Goal: Information Seeking & Learning: Check status

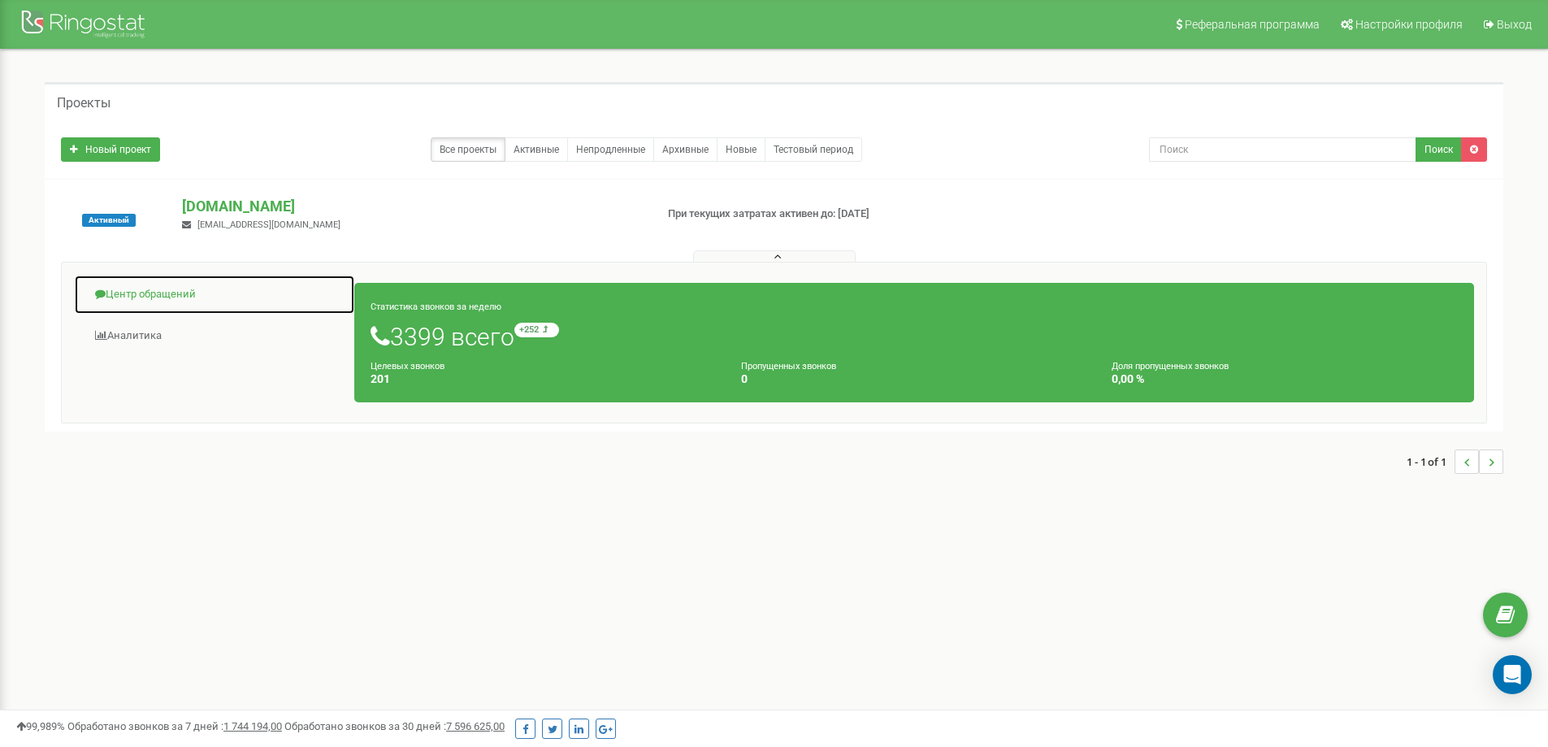
click at [170, 286] on link "Центр обращений" at bounding box center [214, 295] width 281 height 40
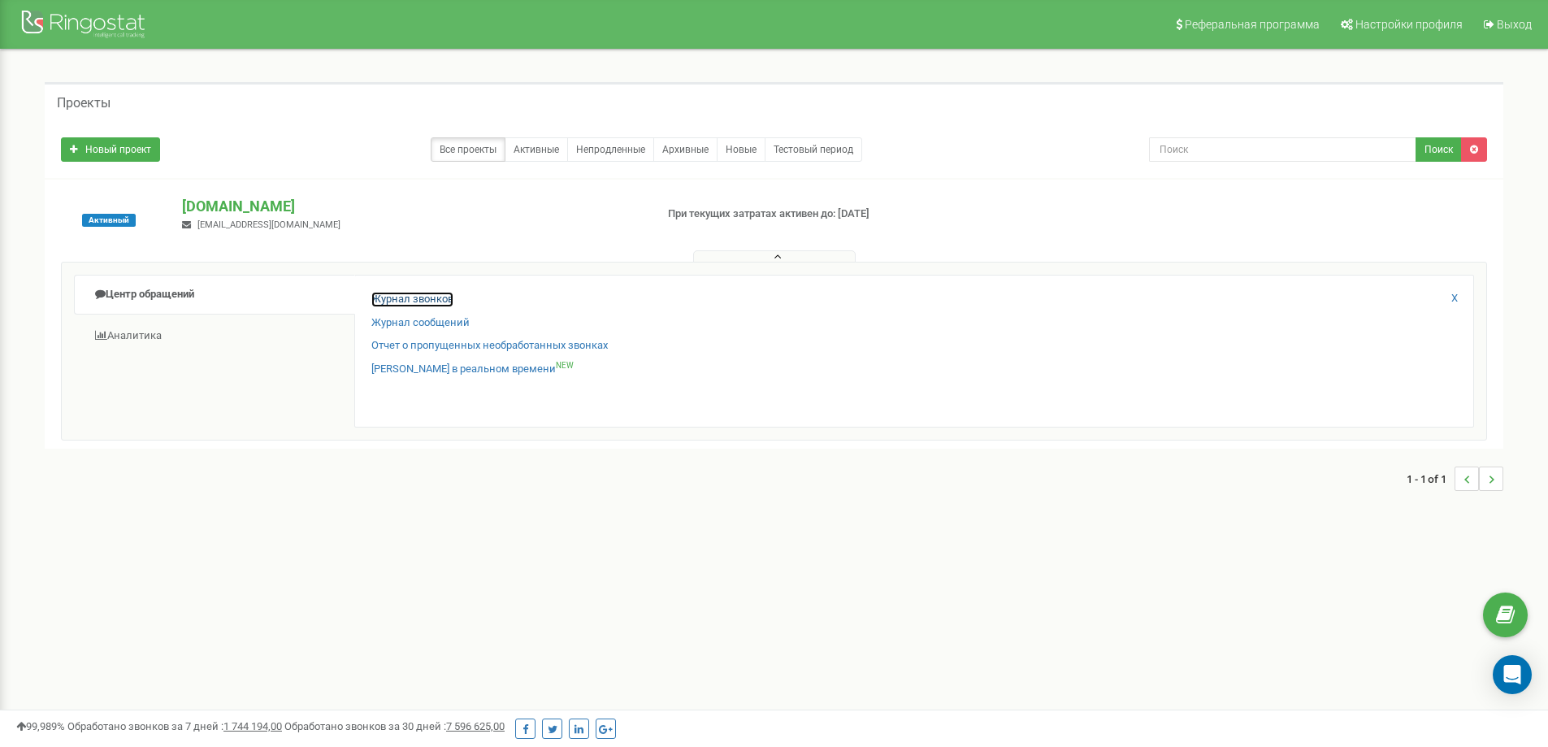
click at [437, 297] on link "Журнал звонков" at bounding box center [412, 299] width 82 height 15
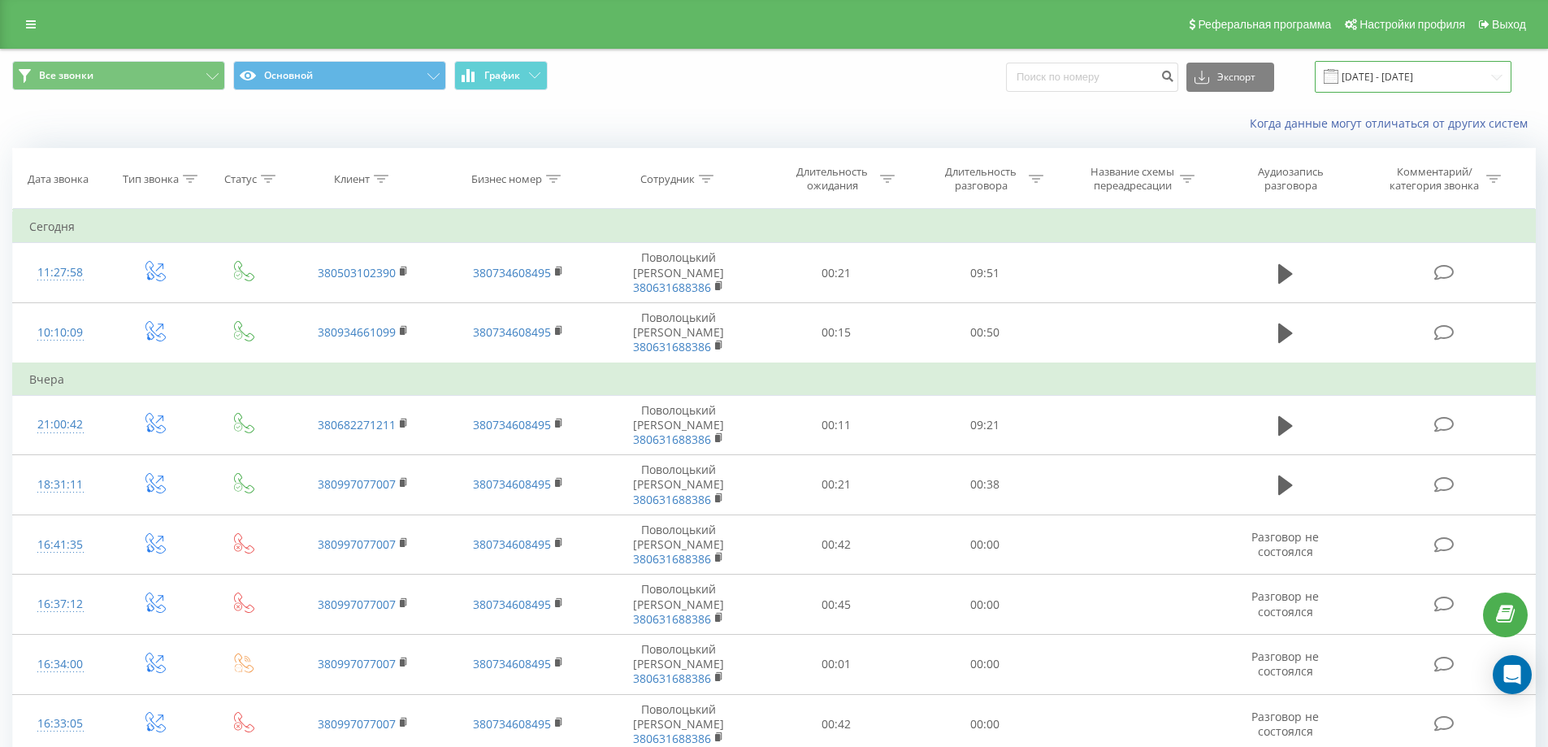
click at [1385, 72] on input "[DATE] - [DATE]" at bounding box center [1413, 77] width 197 height 32
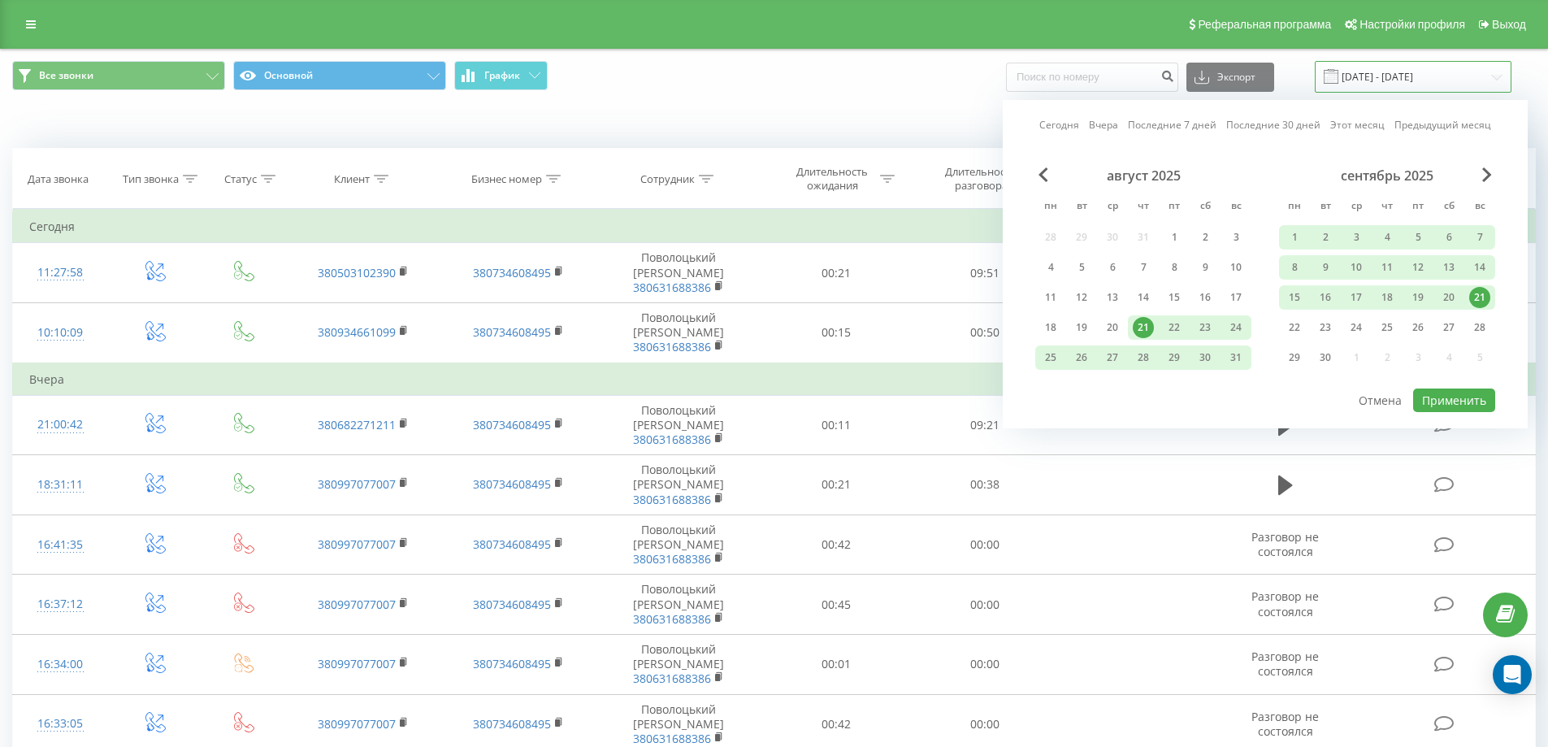
click at [1377, 72] on input "[DATE] - [DATE]" at bounding box center [1413, 77] width 197 height 32
click at [1072, 77] on input at bounding box center [1092, 77] width 172 height 29
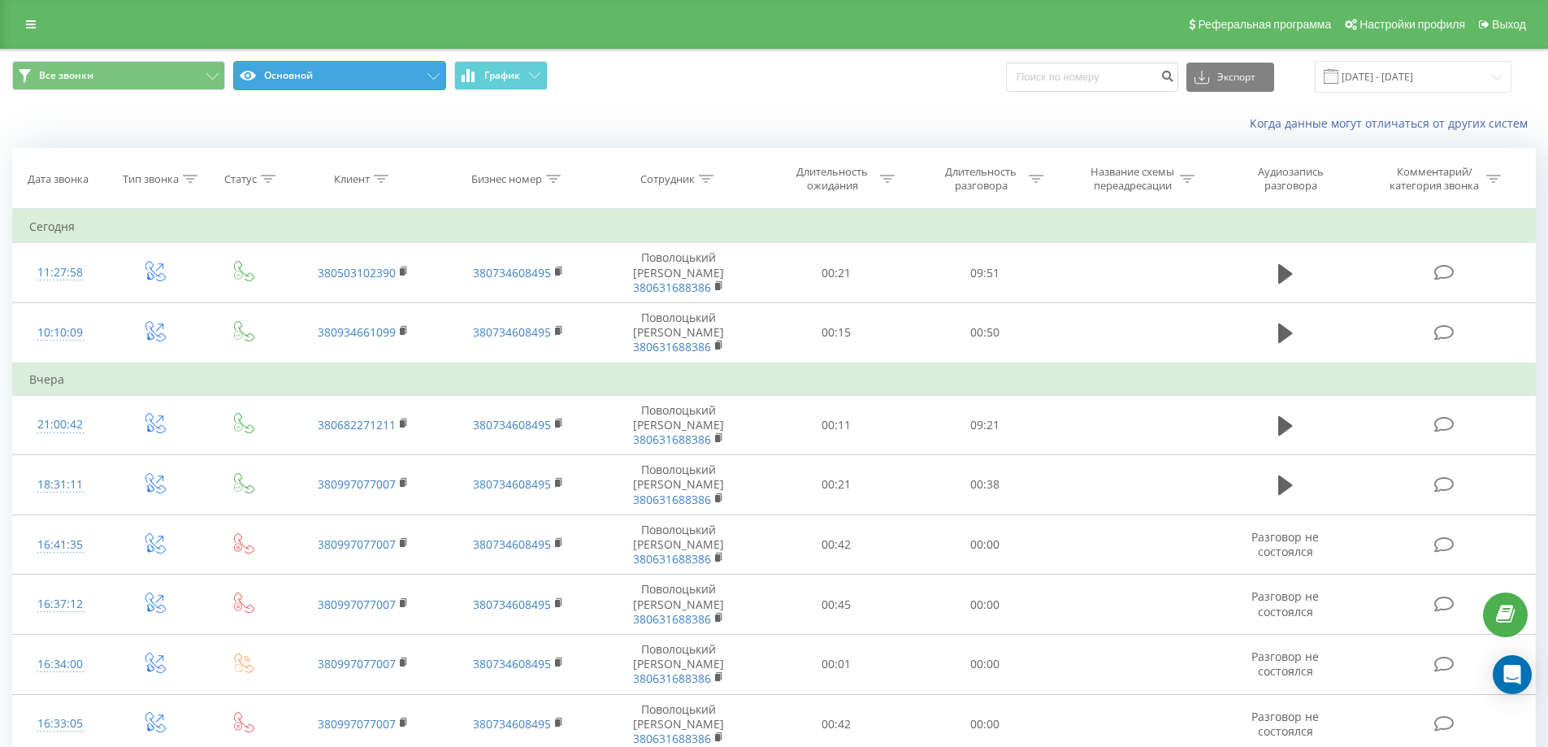
click at [428, 72] on button "Основной" at bounding box center [339, 75] width 213 height 29
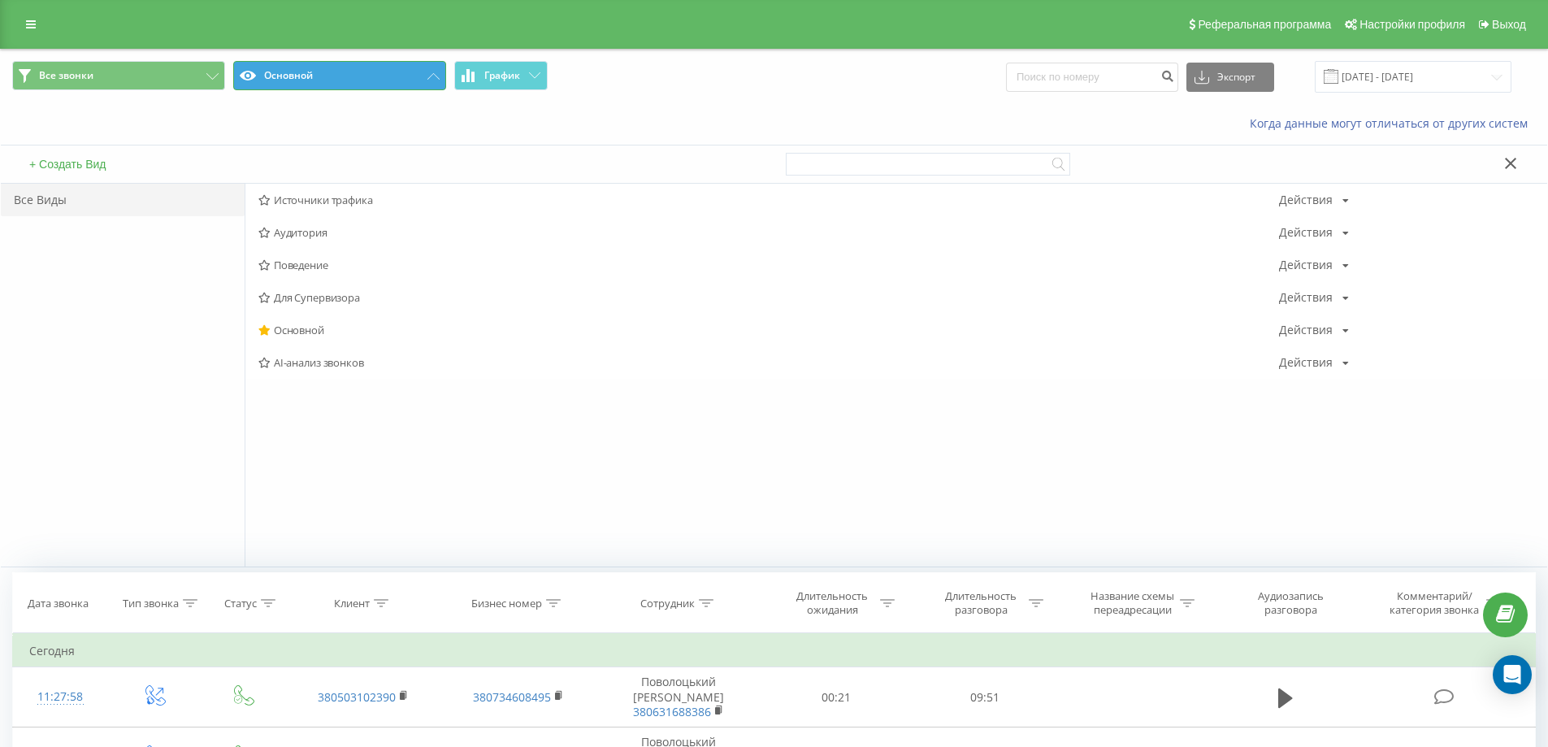
click at [428, 72] on button "Основной" at bounding box center [339, 75] width 213 height 29
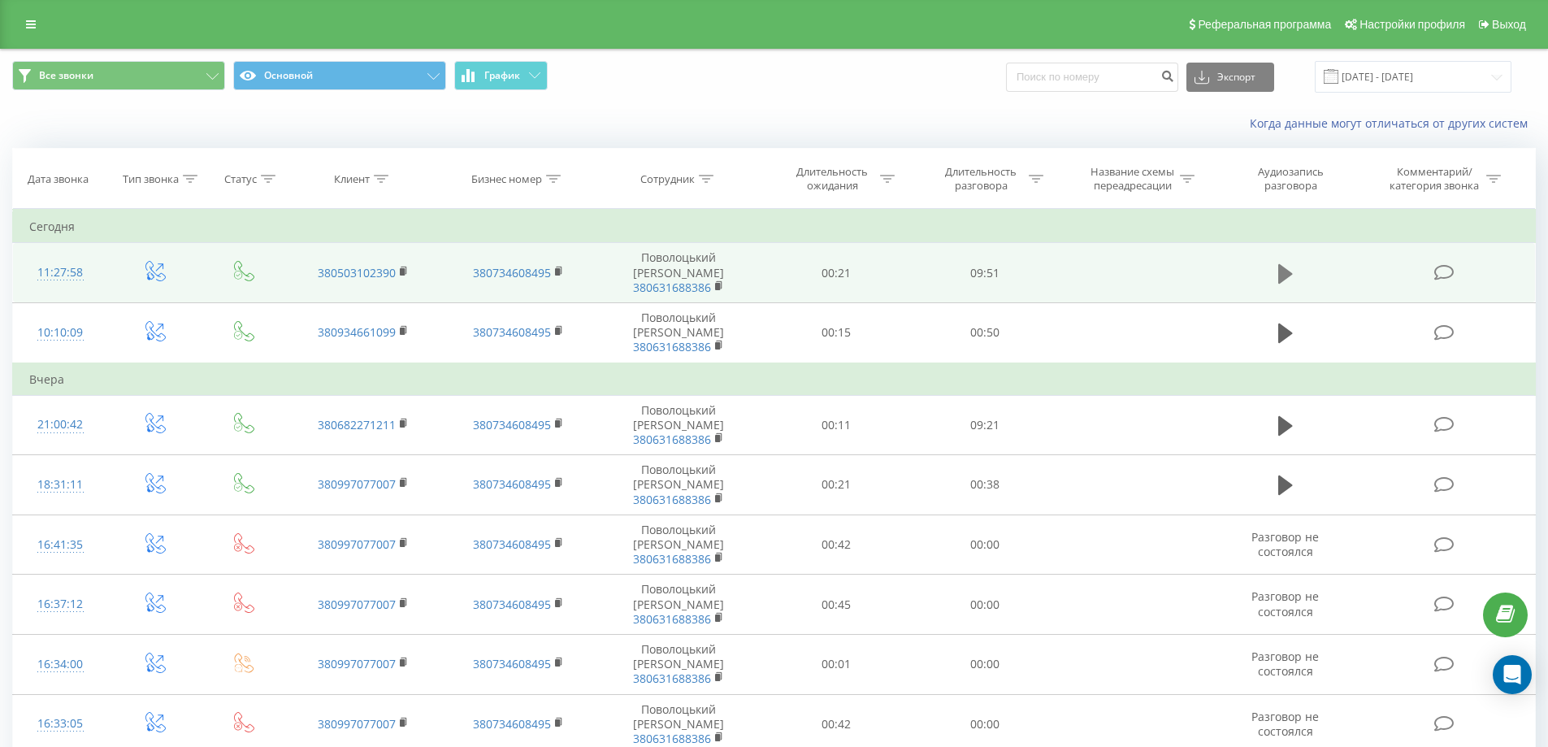
click at [1290, 267] on icon at bounding box center [1285, 273] width 15 height 20
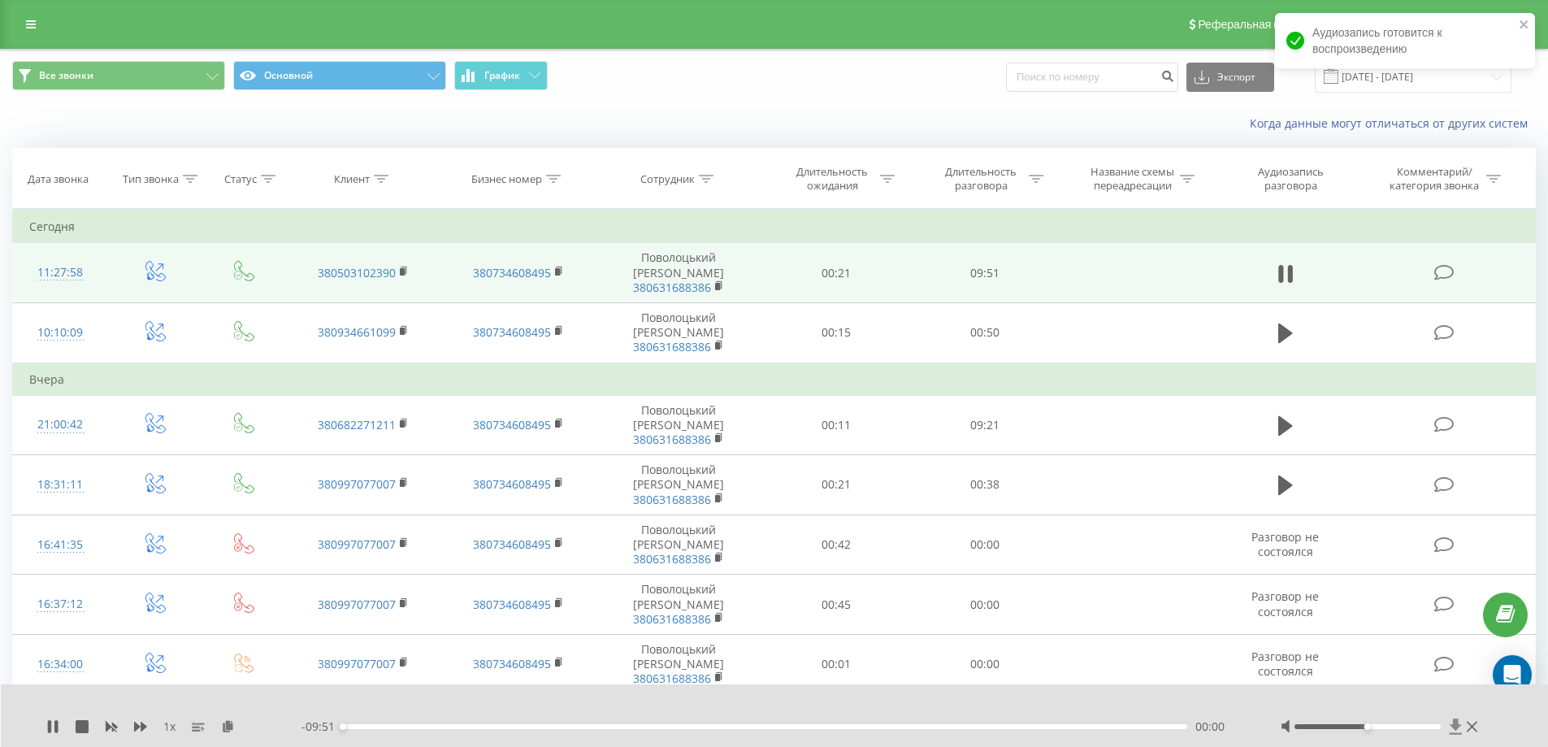
click at [1459, 725] on icon at bounding box center [1456, 725] width 12 height 15
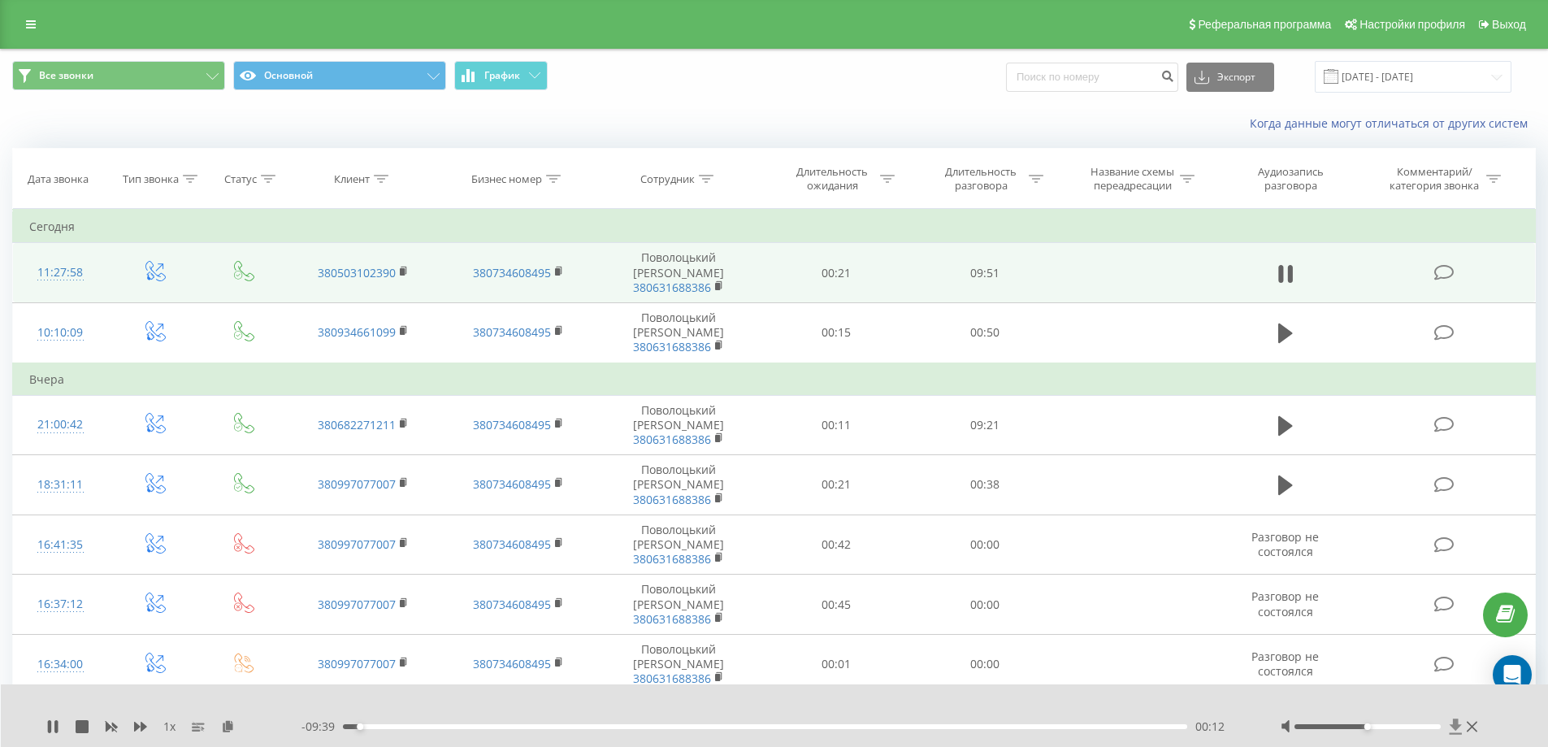
click at [1460, 730] on icon at bounding box center [1456, 726] width 14 height 16
click at [1459, 720] on icon at bounding box center [1456, 726] width 14 height 16
click at [1454, 726] on icon at bounding box center [1456, 725] width 12 height 15
click at [1454, 725] on icon at bounding box center [1456, 725] width 12 height 15
click at [1455, 722] on icon at bounding box center [1456, 725] width 12 height 15
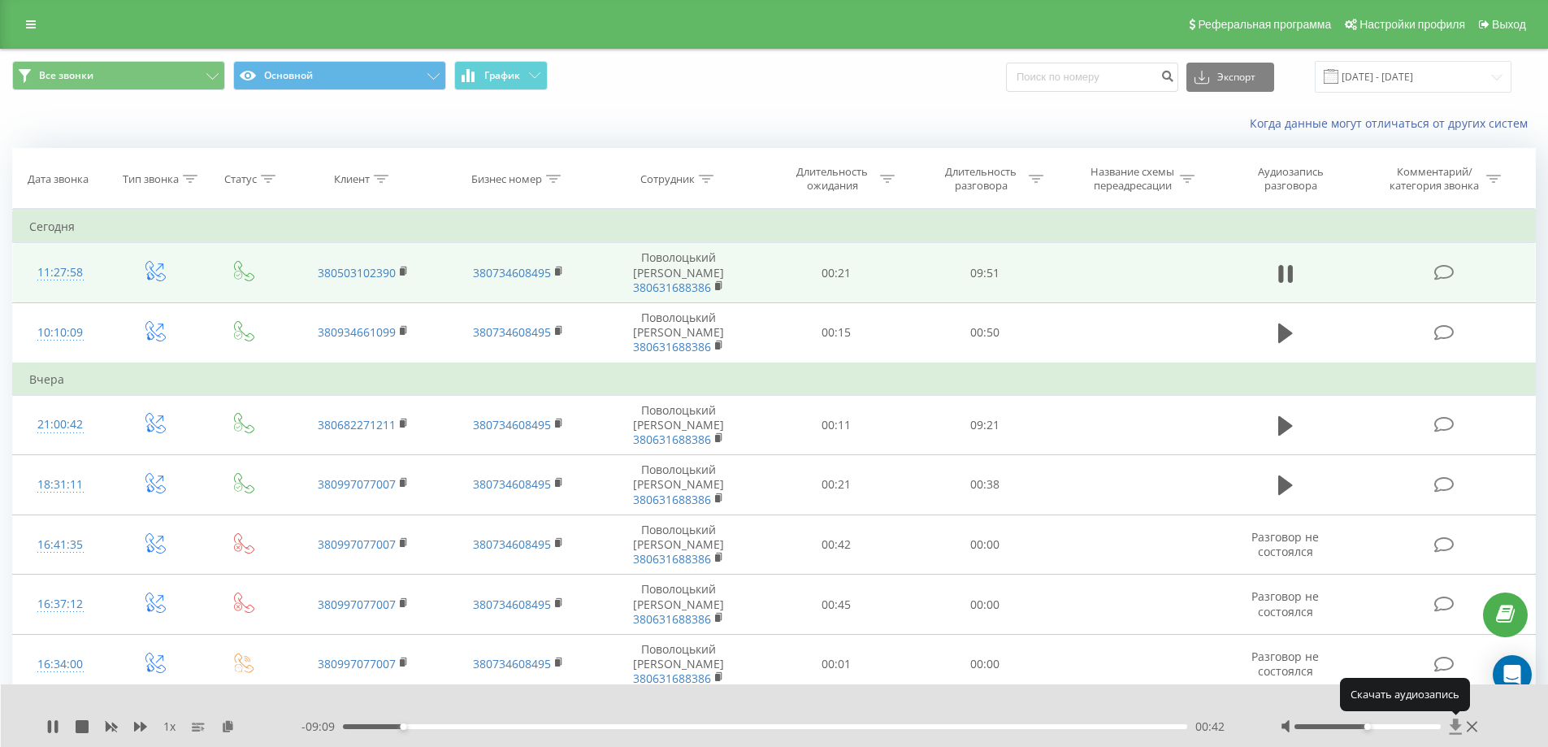
click at [1453, 722] on icon at bounding box center [1456, 726] width 14 height 16
click at [1393, 696] on div "1 x - 09:08 00:43 00:43" at bounding box center [775, 715] width 1548 height 63
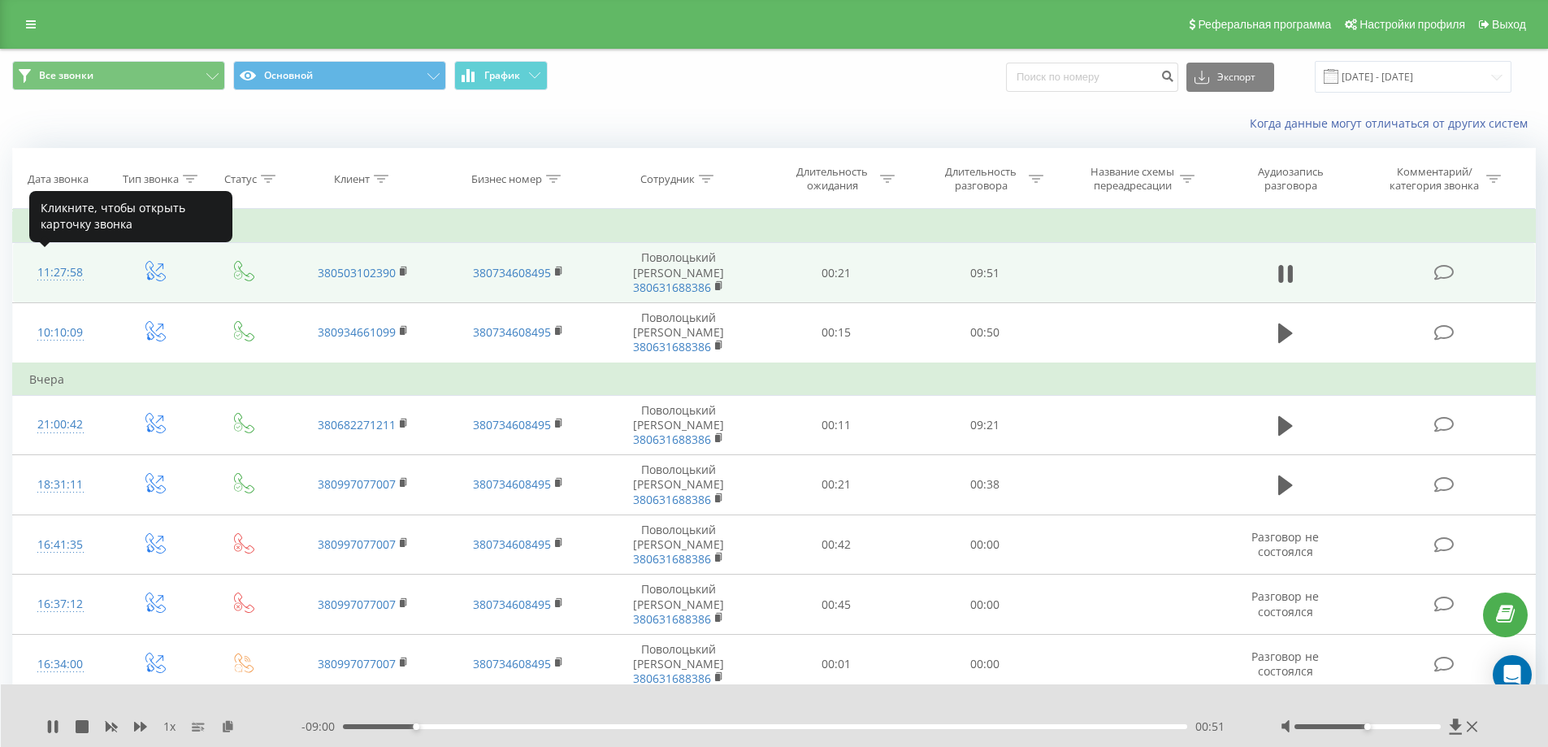
drag, startPoint x: 72, startPoint y: 267, endPoint x: 58, endPoint y: 260, distance: 15.3
click at [58, 260] on div "11:27:58" at bounding box center [60, 273] width 63 height 32
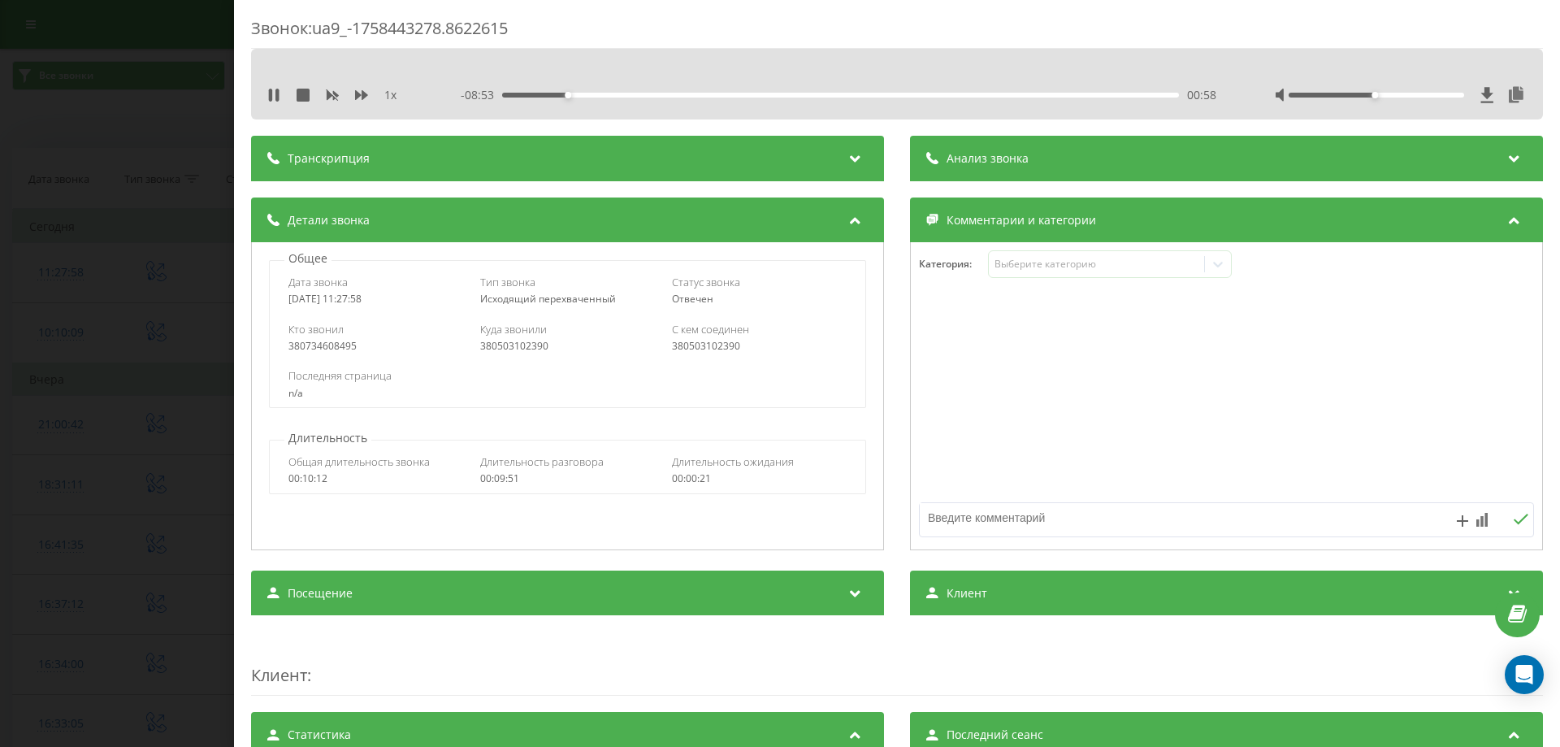
drag, startPoint x: 1188, startPoint y: 15, endPoint x: 1014, endPoint y: 50, distance: 177.4
click at [1188, 15] on div "Звонок : ua9_-1758443278.8622615 1 x - 08:53 00:58 00:58 Транскрипция Для анали…" at bounding box center [897, 373] width 1326 height 747
click at [767, 96] on div "00:59" at bounding box center [840, 95] width 677 height 5
click at [865, 96] on div "05:22" at bounding box center [840, 95] width 677 height 5
click at [915, 94] on div "06:06" at bounding box center [840, 95] width 677 height 5
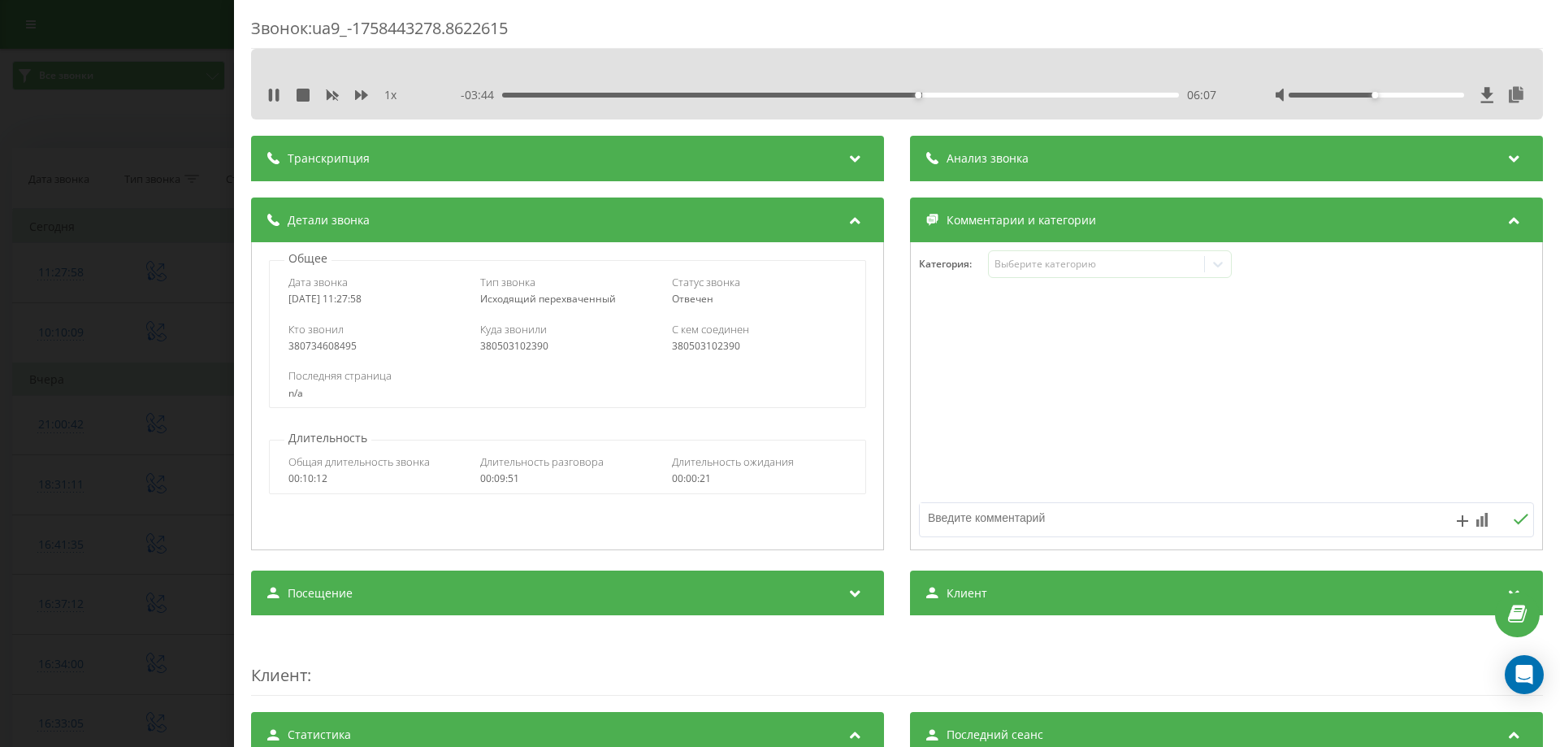
click at [940, 94] on div "06:07" at bounding box center [840, 95] width 677 height 5
click at [960, 95] on div "06:29" at bounding box center [840, 95] width 677 height 5
click at [781, 94] on div "06:47" at bounding box center [840, 95] width 677 height 5
click at [772, 93] on div "04:00" at bounding box center [840, 95] width 677 height 5
click at [715, 94] on div "04:00" at bounding box center [840, 95] width 677 height 5
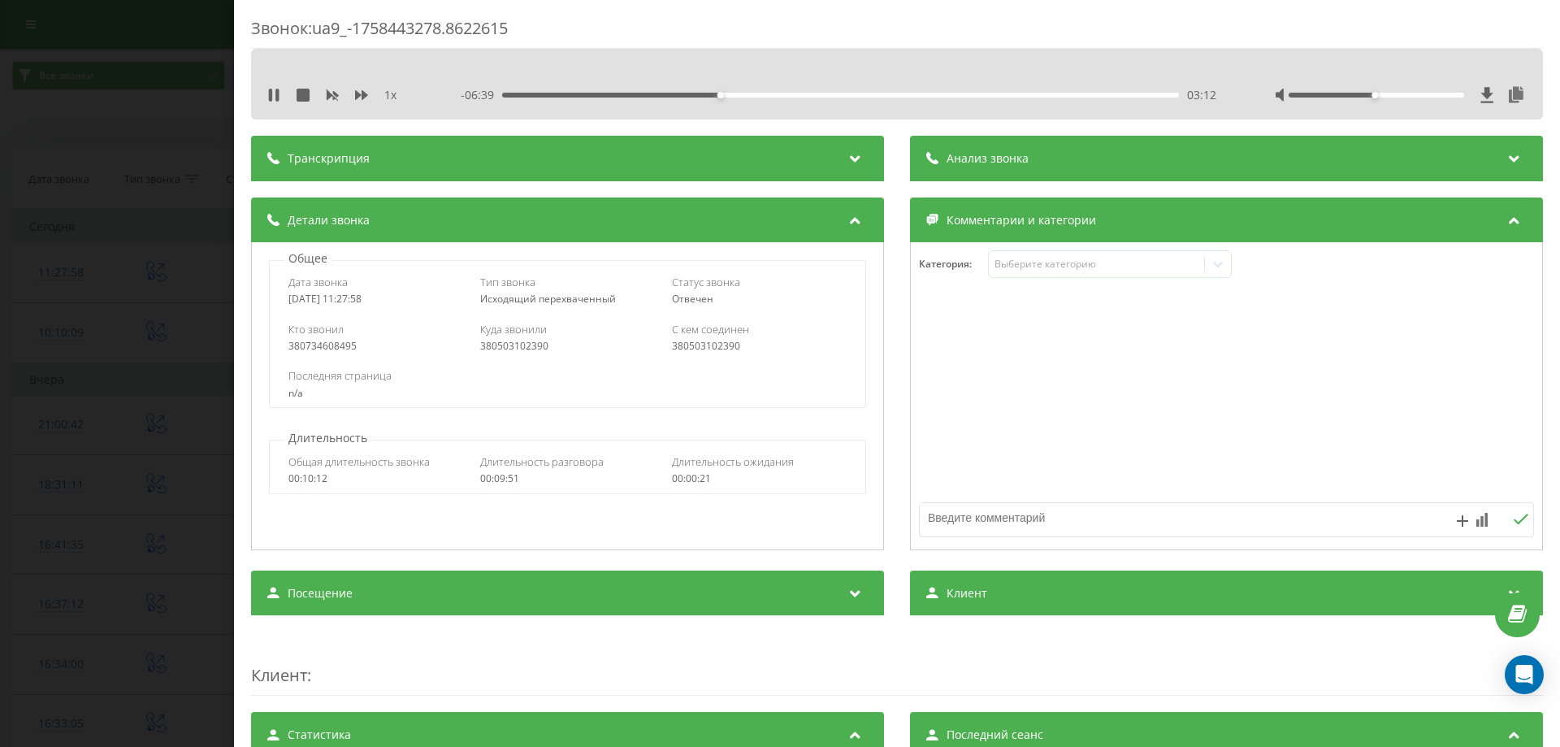
click at [673, 94] on div "03:12" at bounding box center [840, 95] width 677 height 5
click at [642, 94] on div "02:34" at bounding box center [840, 95] width 677 height 5
click at [592, 92] on div "- 07:44 02:06 02:06" at bounding box center [839, 95] width 756 height 16
click at [593, 98] on div "- 07:44 02:07 02:07" at bounding box center [839, 95] width 756 height 16
click at [607, 93] on div "02:07" at bounding box center [840, 95] width 677 height 5
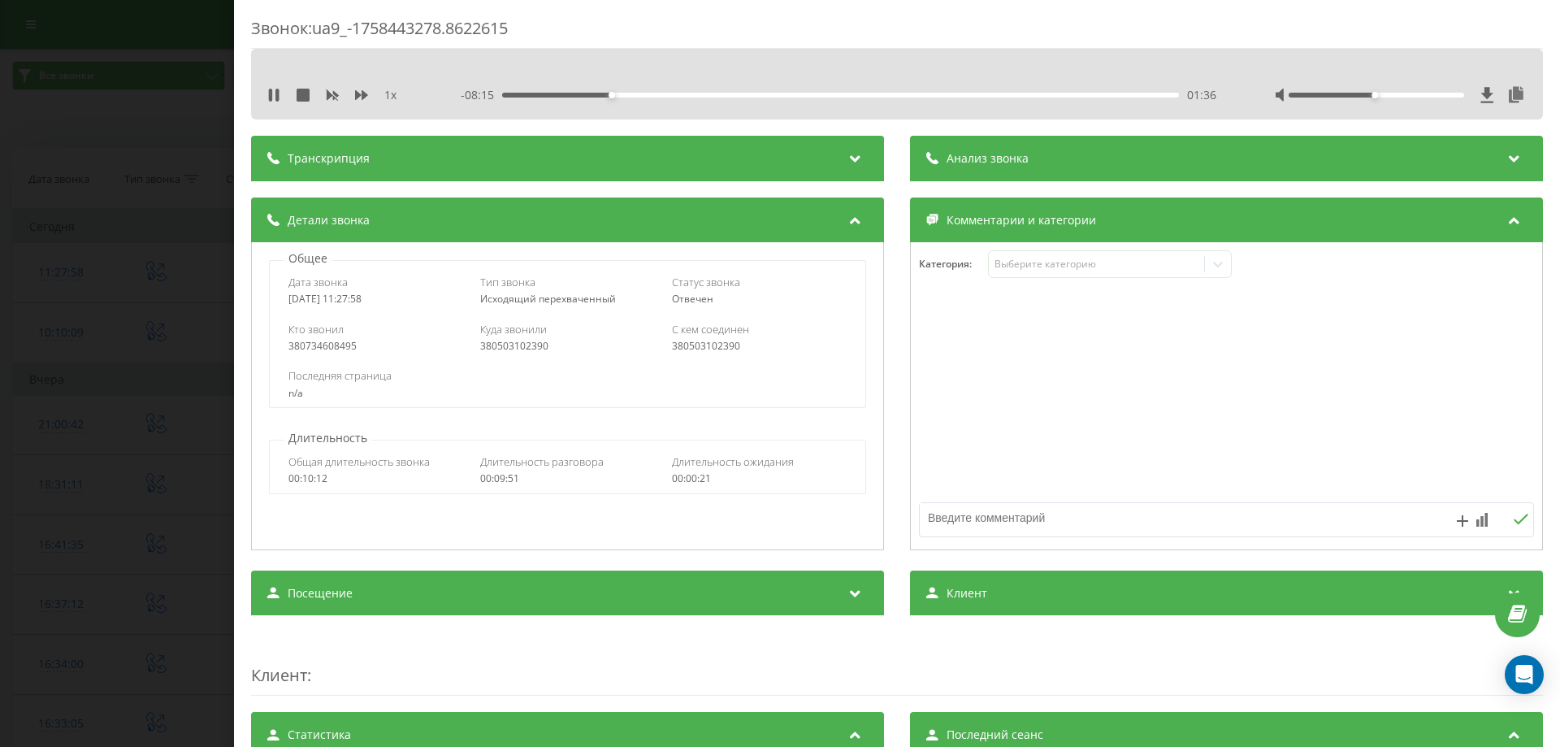
click at [591, 92] on div "- 08:15 01:36 01:36" at bounding box center [839, 95] width 756 height 16
click at [591, 89] on div "- 08:14 01:37 01:37" at bounding box center [839, 95] width 756 height 16
click at [574, 94] on div "- 08:13 01:38 01:38" at bounding box center [839, 95] width 756 height 16
click at [574, 94] on div "01:38" at bounding box center [840, 95] width 677 height 5
drag, startPoint x: 1117, startPoint y: 30, endPoint x: 1084, endPoint y: 37, distance: 33.9
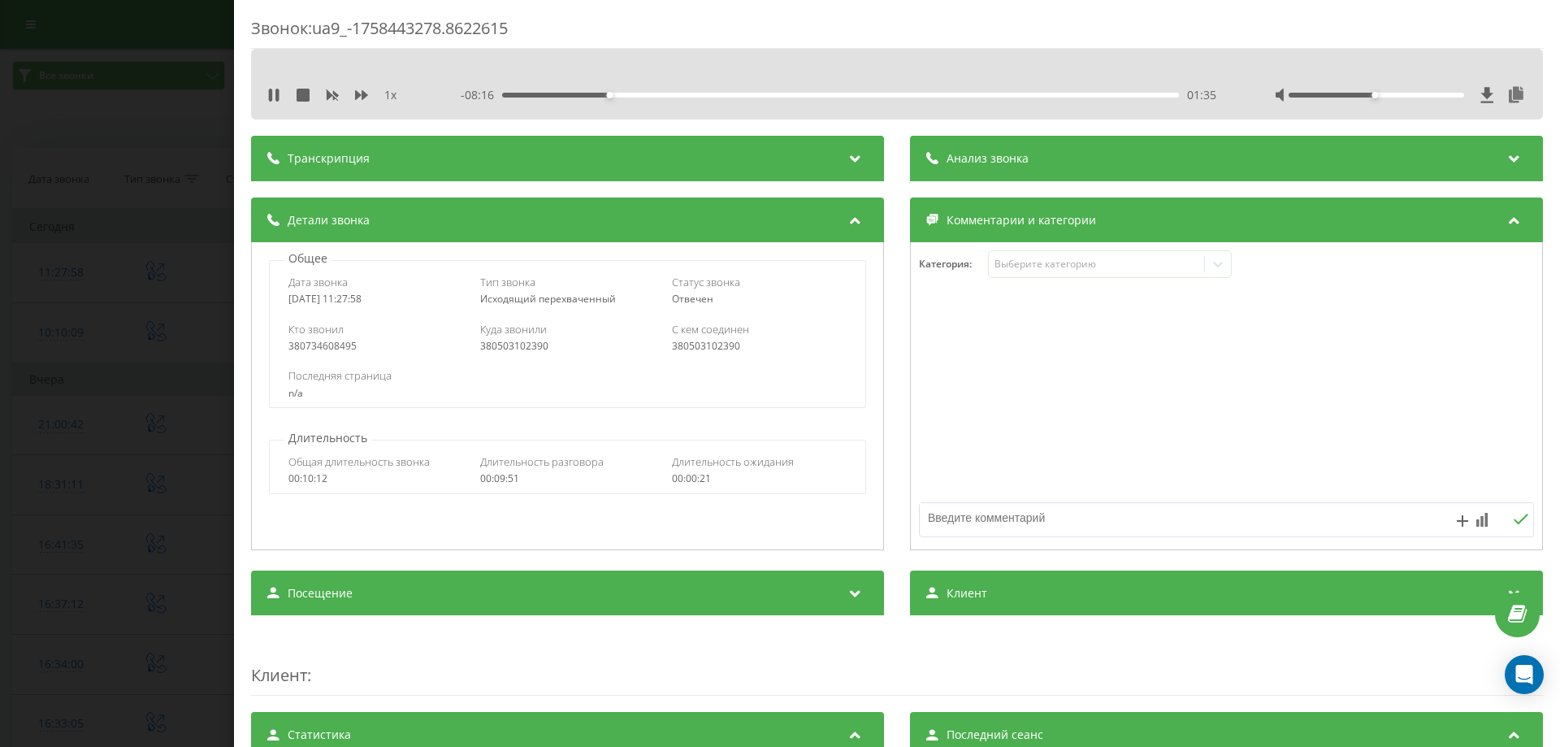
click at [1117, 30] on div "Звонок : ua9_-1758443278.8622615" at bounding box center [897, 33] width 1292 height 32
click at [301, 94] on icon at bounding box center [303, 95] width 13 height 13
click at [1481, 93] on icon at bounding box center [1487, 94] width 12 height 15
click at [1481, 92] on icon at bounding box center [1487, 94] width 12 height 15
click at [1106, 366] on div at bounding box center [1226, 396] width 631 height 195
